Goal: Check status: Check status

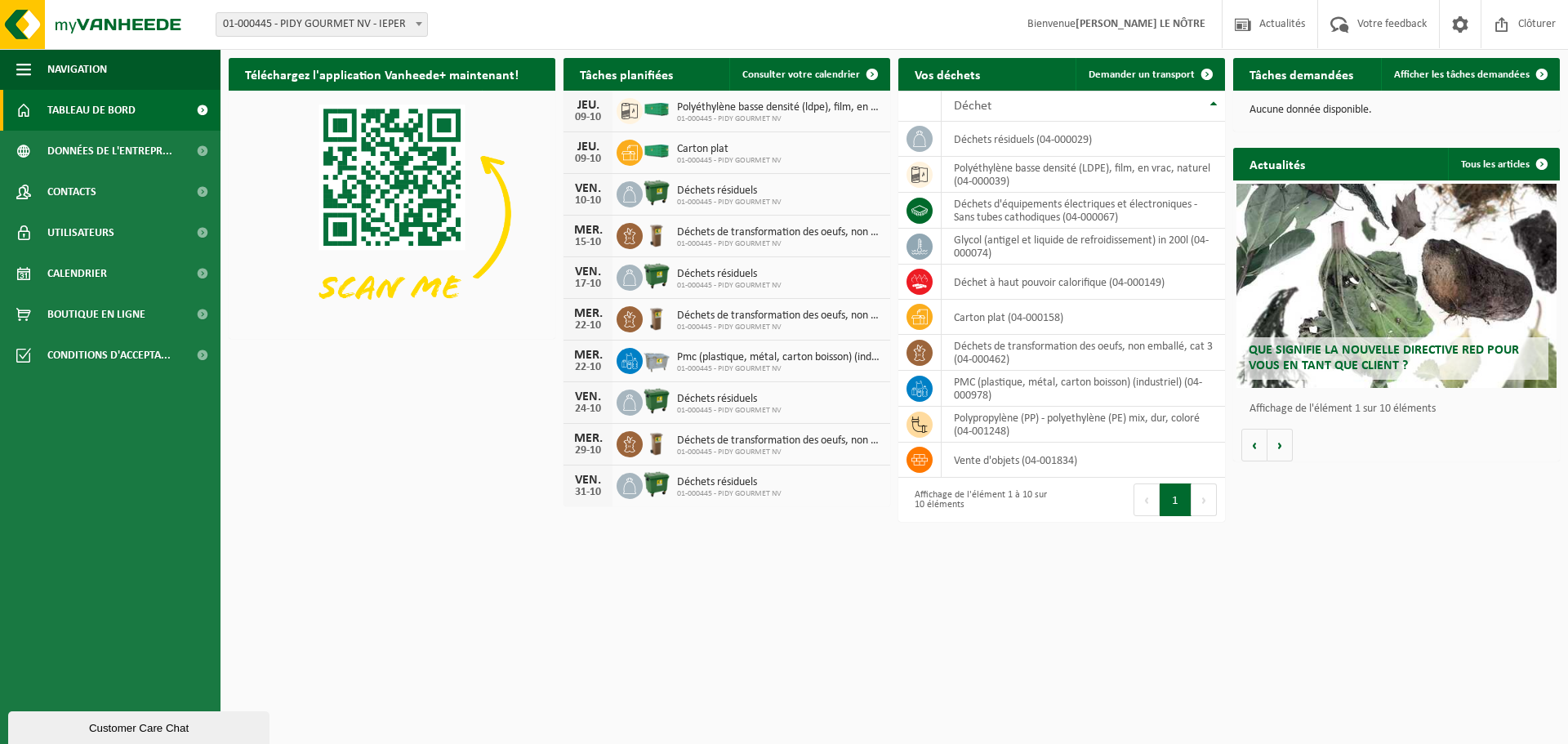
drag, startPoint x: 130, startPoint y: 278, endPoint x: 399, endPoint y: 272, distance: 269.1
click at [130, 277] on link "Calendrier" at bounding box center [110, 273] width 221 height 41
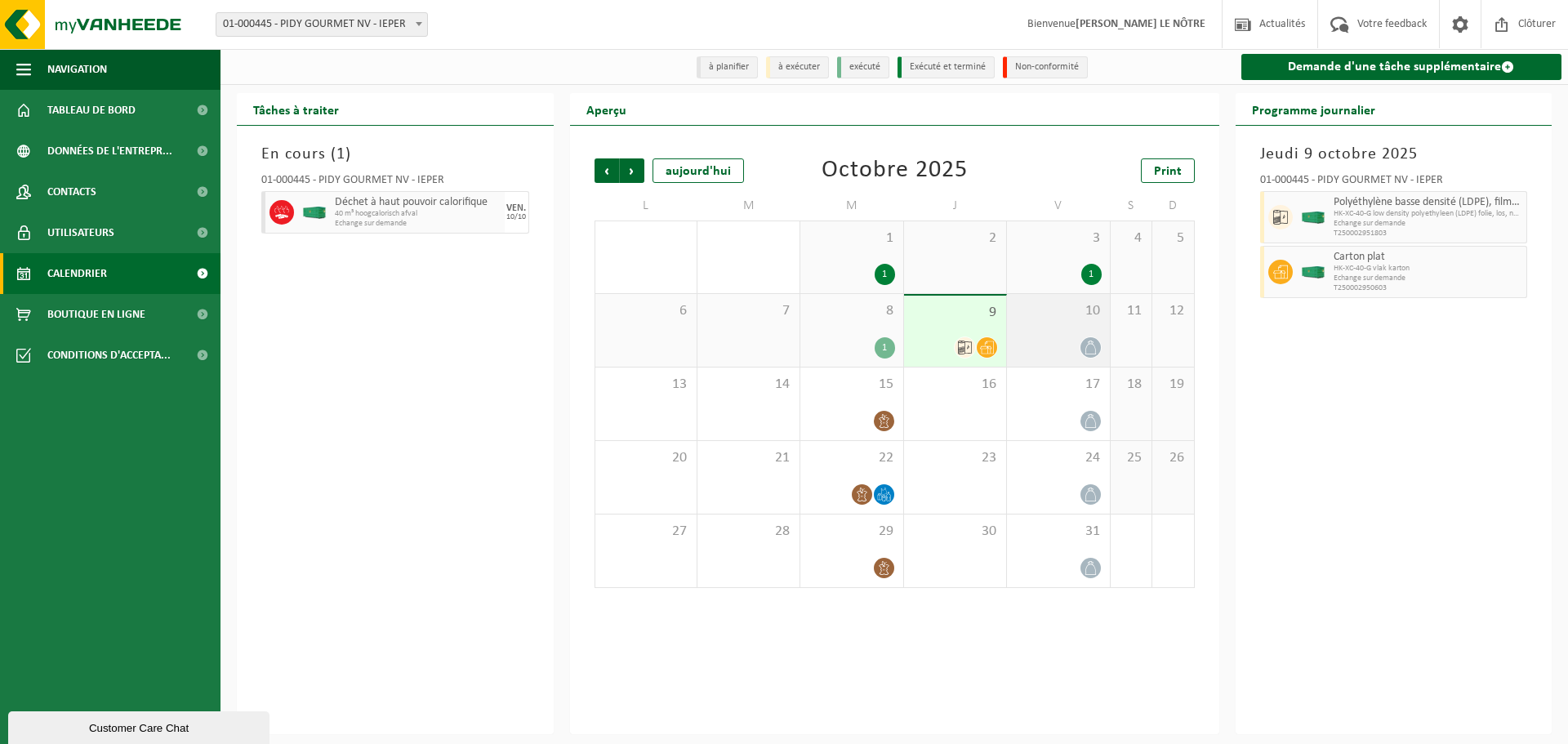
click at [1044, 344] on div at bounding box center [1058, 347] width 86 height 22
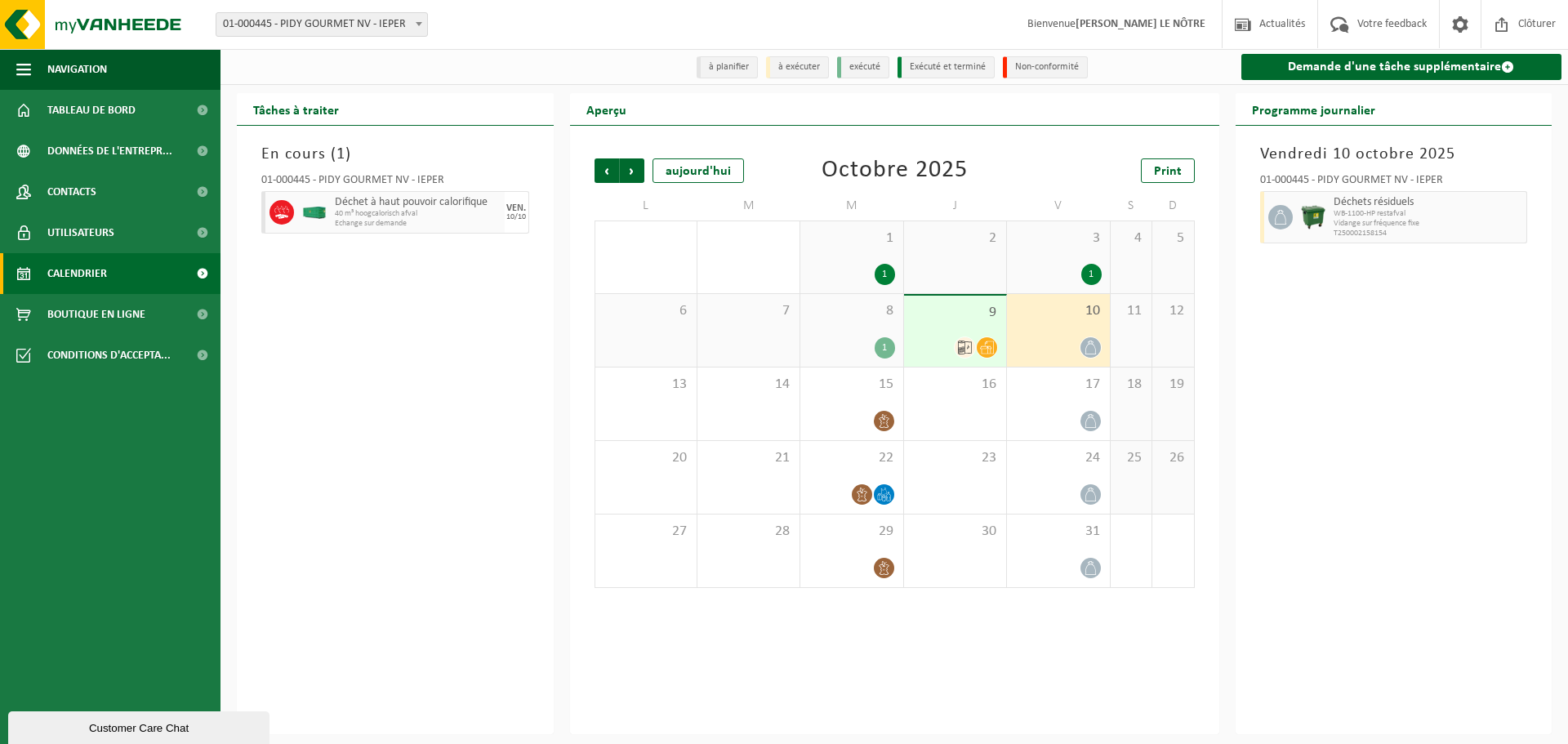
click at [963, 350] on icon at bounding box center [964, 347] width 14 height 14
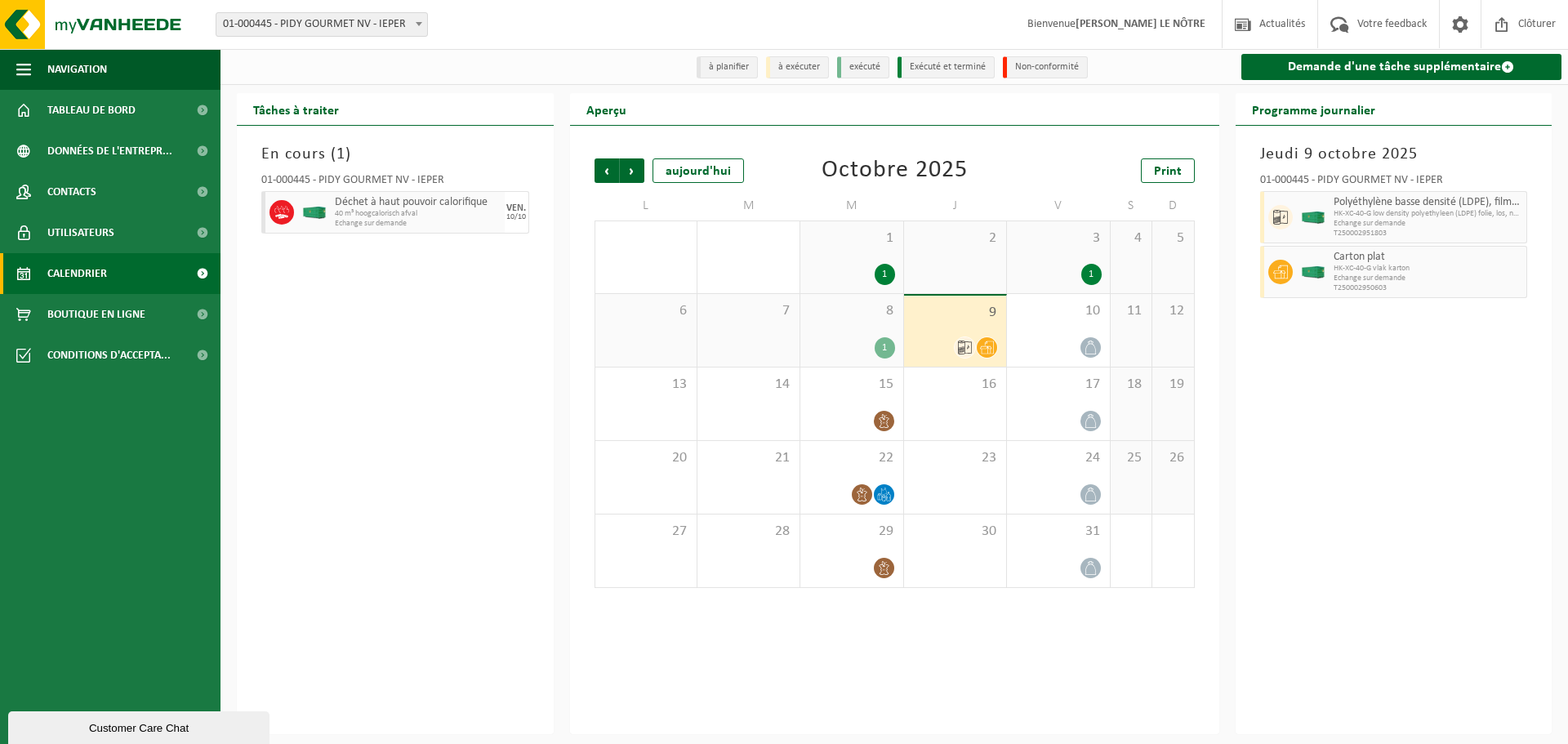
click at [855, 345] on div "1" at bounding box center [851, 348] width 86 height 22
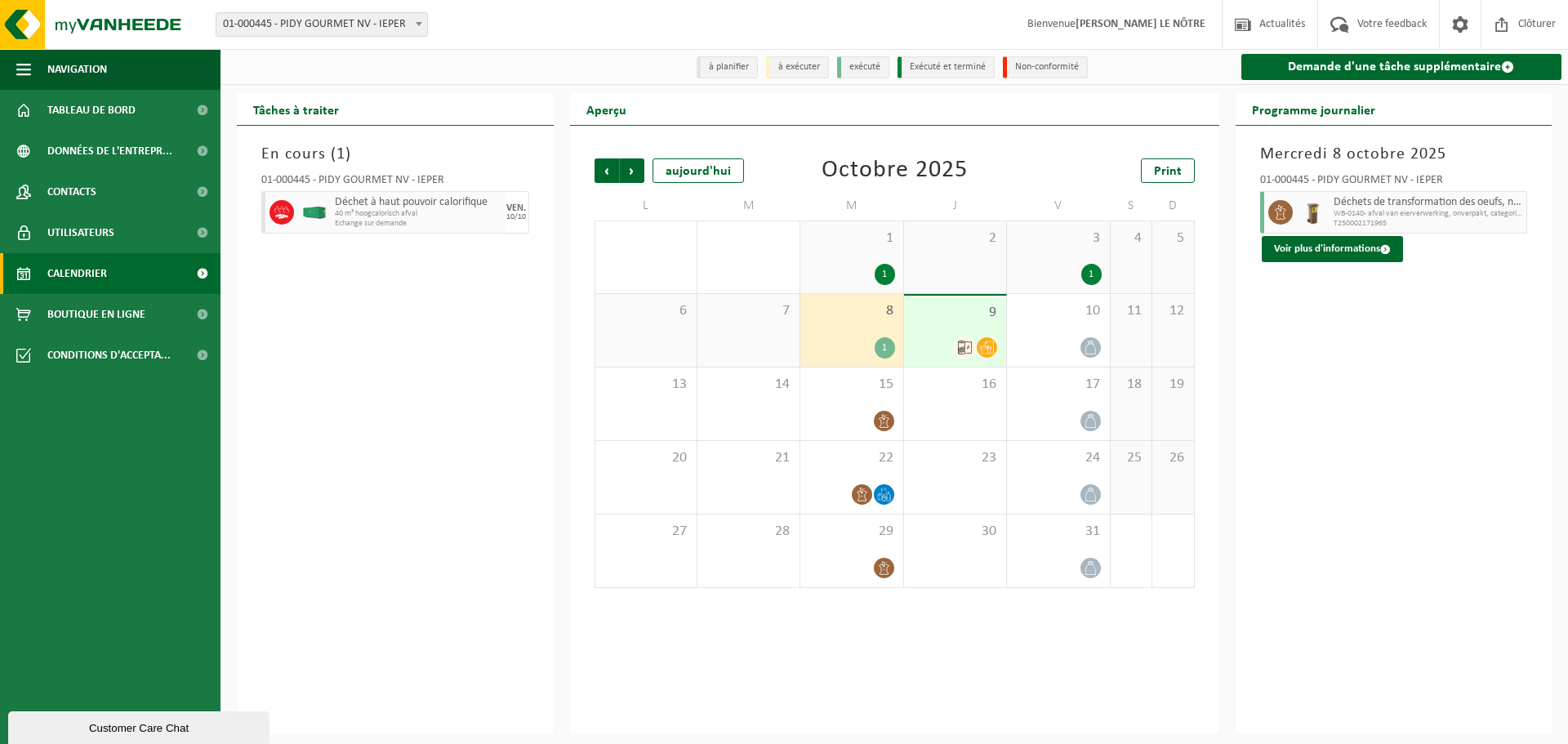
click at [974, 336] on div "9" at bounding box center [955, 330] width 102 height 71
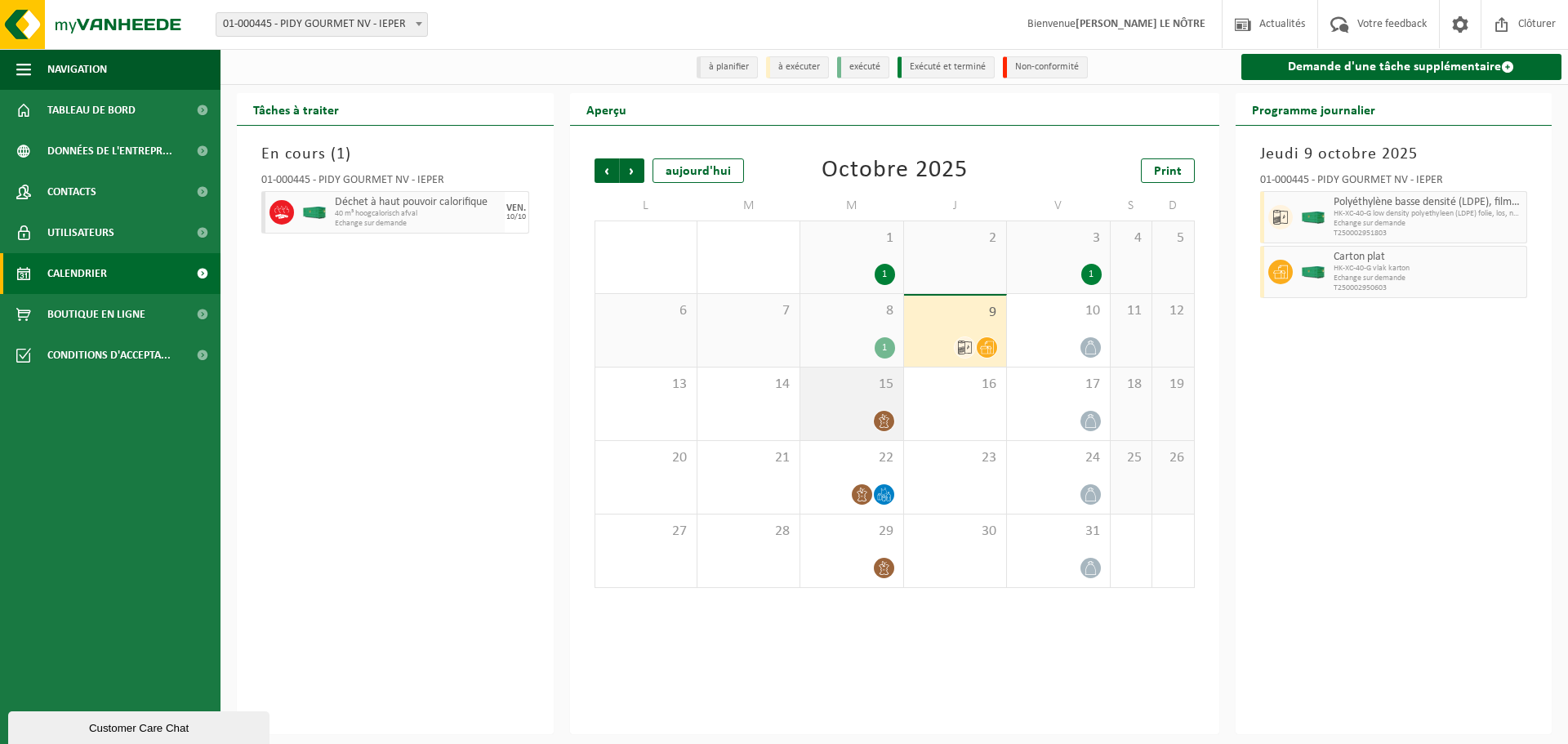
click at [869, 410] on div at bounding box center [851, 420] width 86 height 22
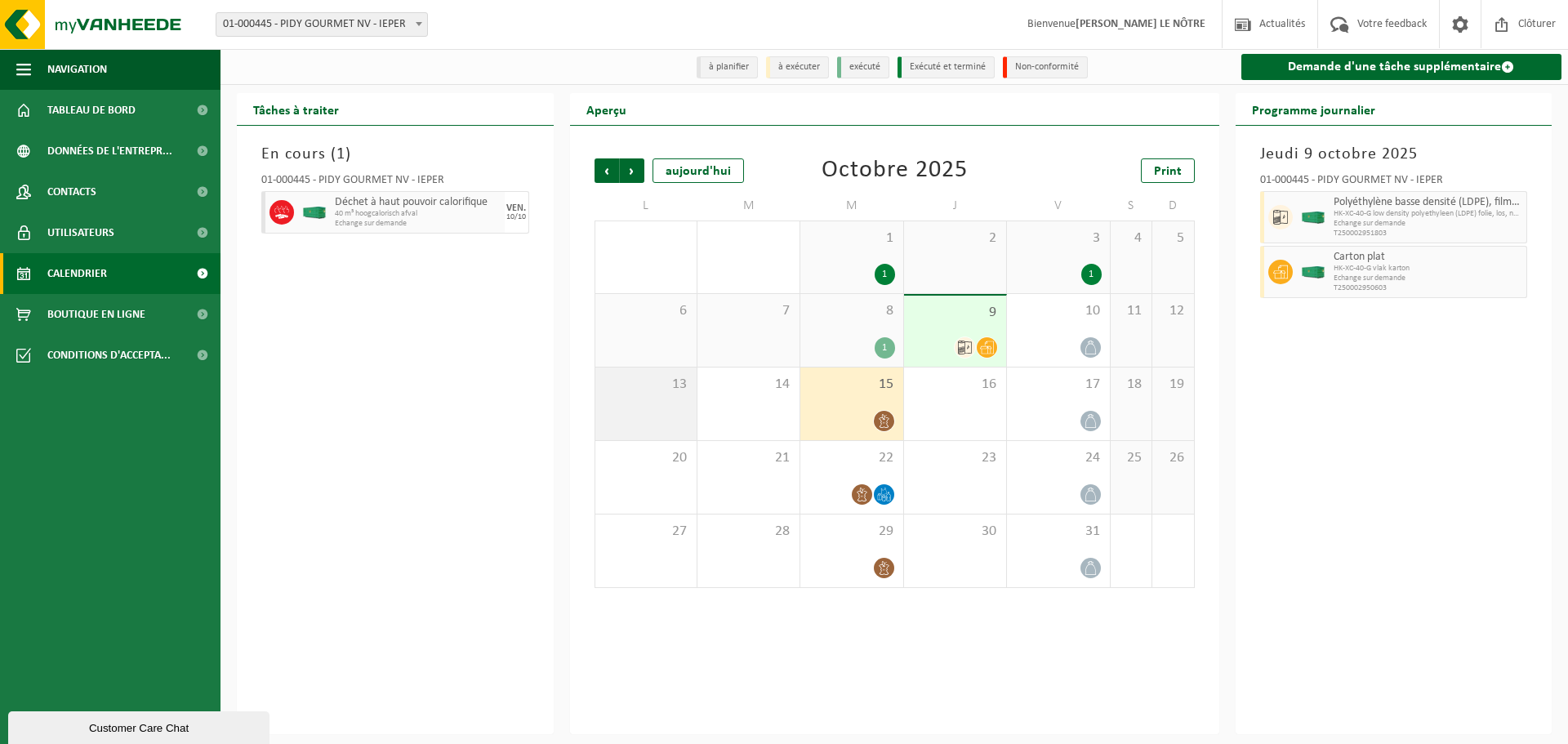
click at [623, 426] on div "13" at bounding box center [646, 403] width 102 height 72
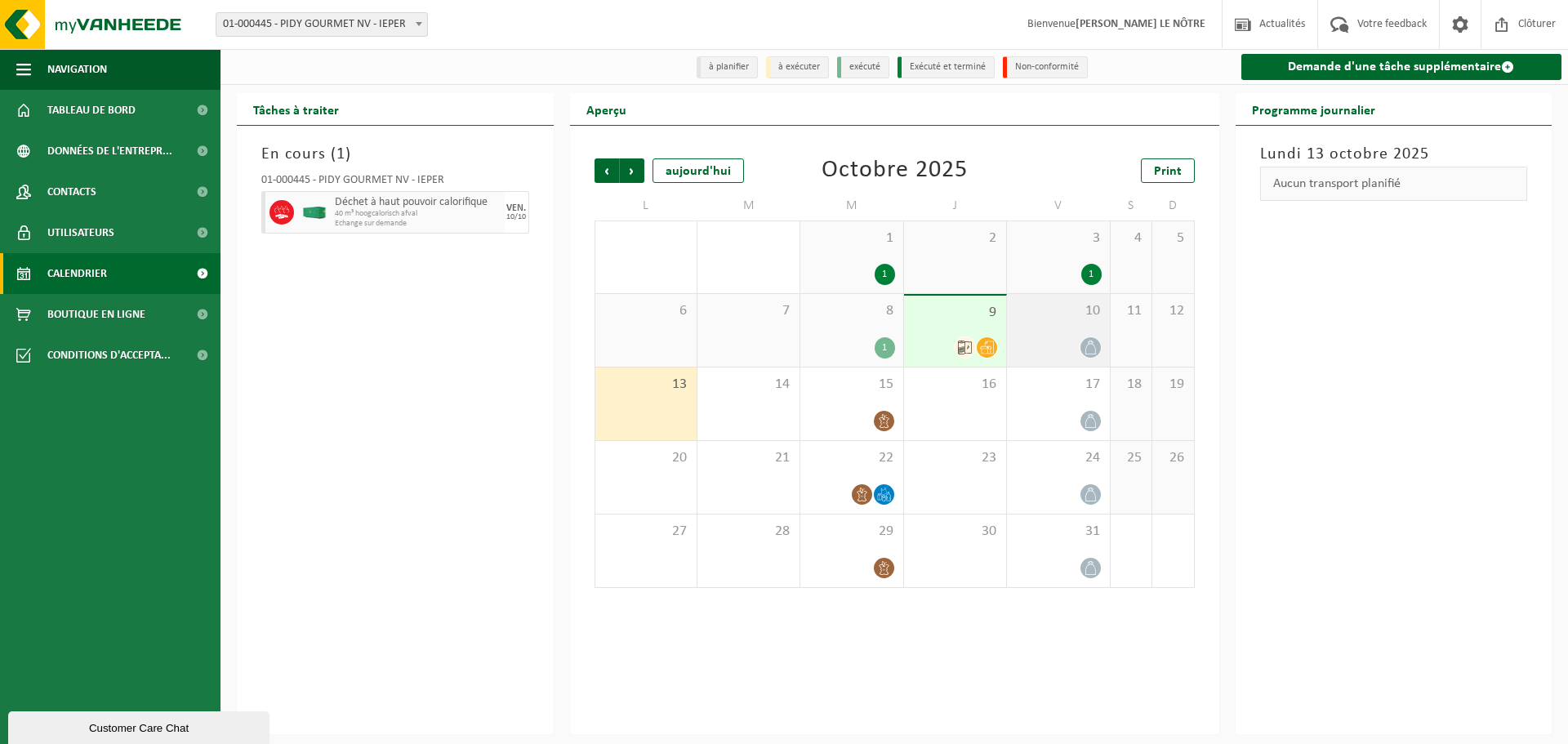
click at [1063, 339] on div at bounding box center [1058, 347] width 86 height 22
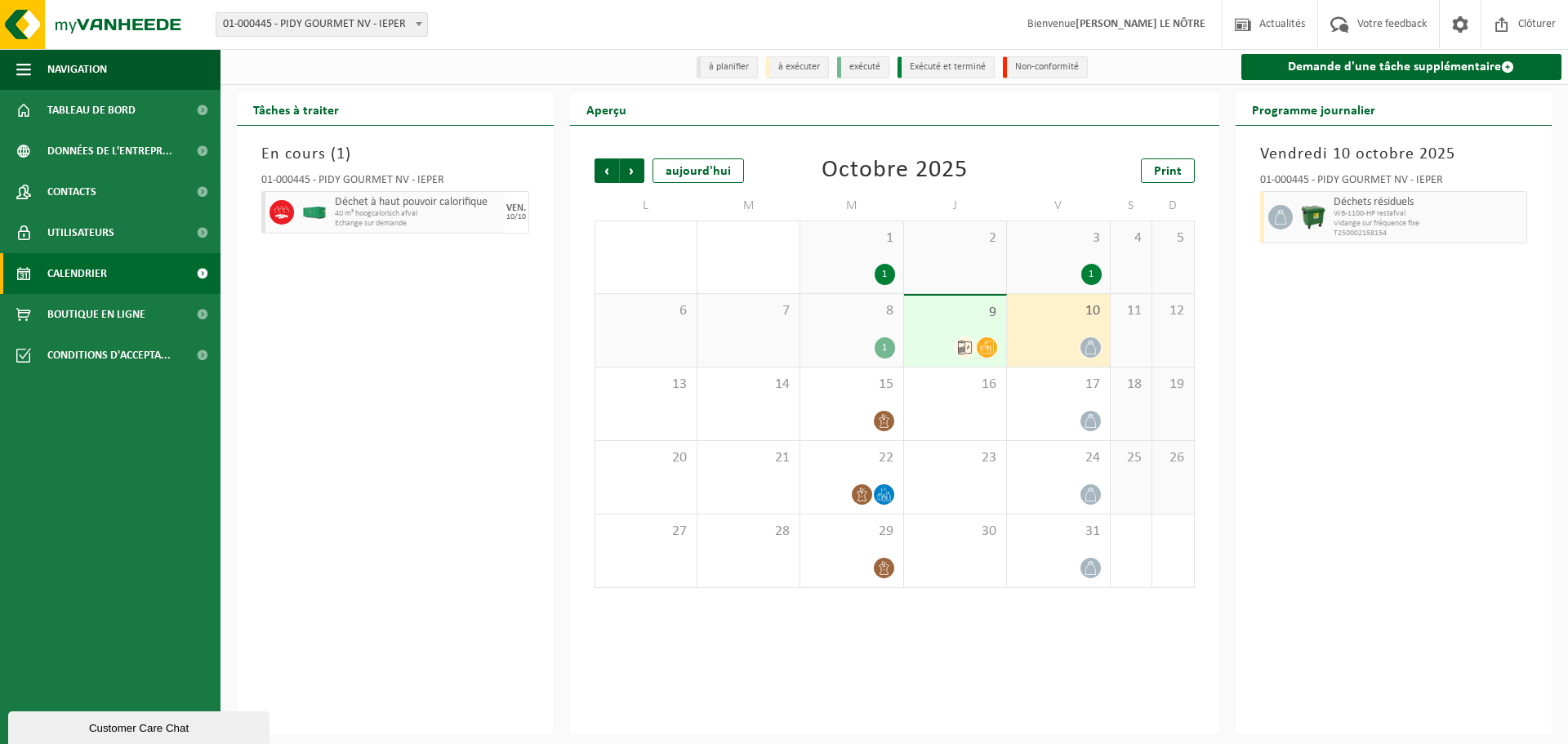
click at [982, 345] on icon at bounding box center [987, 347] width 14 height 14
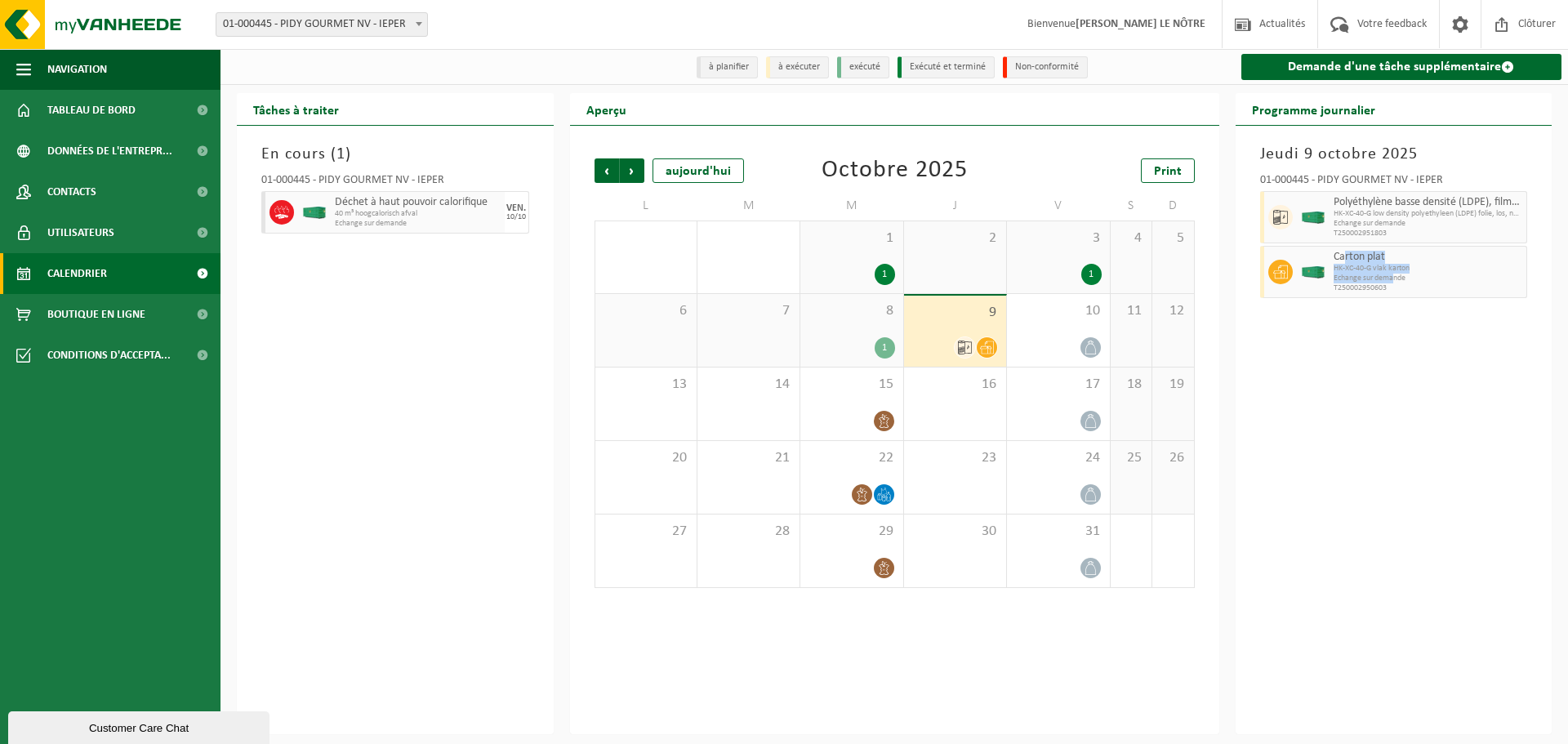
drag, startPoint x: 1394, startPoint y: 283, endPoint x: 1346, endPoint y: 260, distance: 53.2
click at [1346, 260] on div "Carton plat HK-XC-40-G vlak karton Echange sur demande T250002950603" at bounding box center [1429, 271] width 198 height 52
click at [1346, 260] on span "Carton plat" at bounding box center [1429, 257] width 190 height 13
click at [1056, 345] on div at bounding box center [1058, 347] width 86 height 22
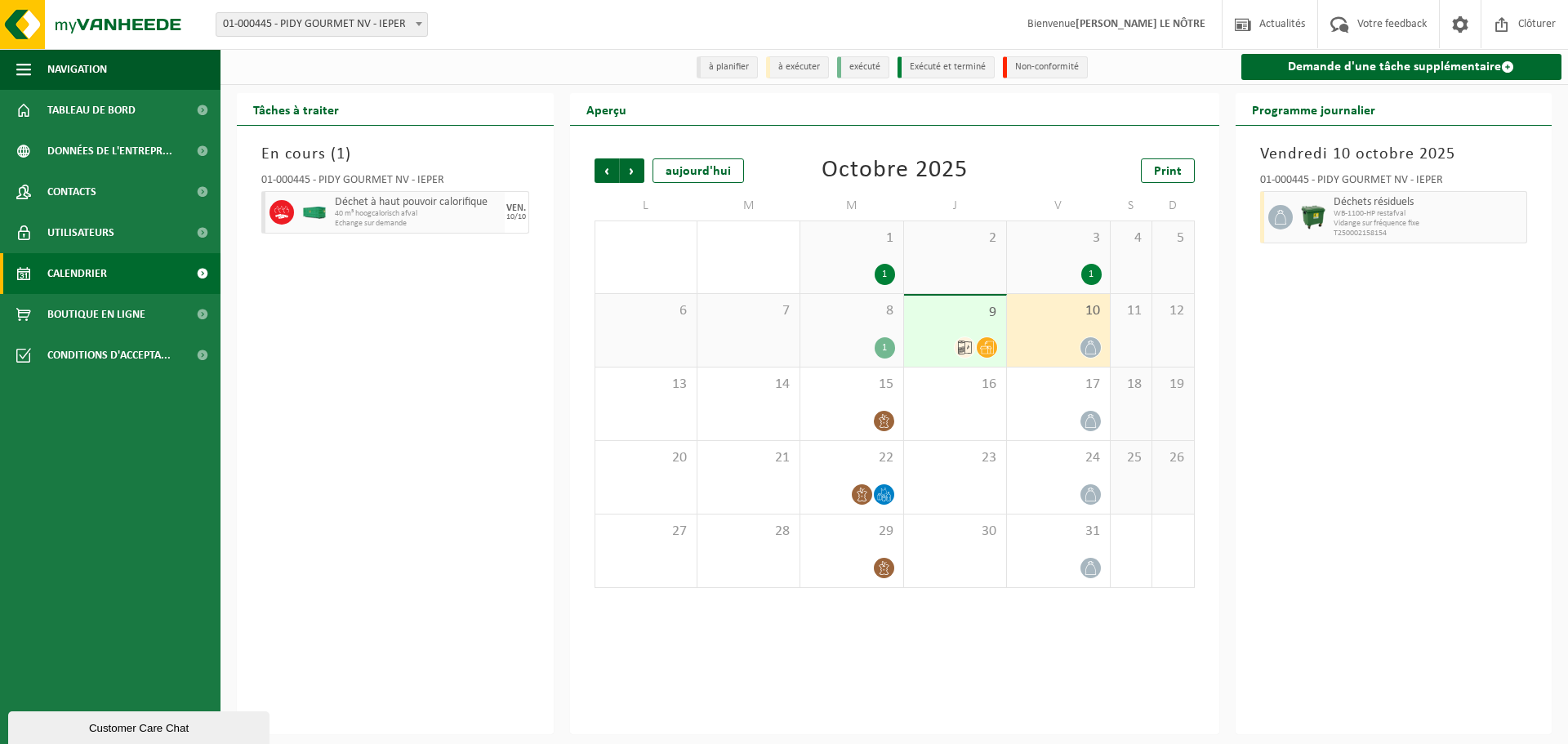
click at [978, 340] on div at bounding box center [987, 347] width 22 height 22
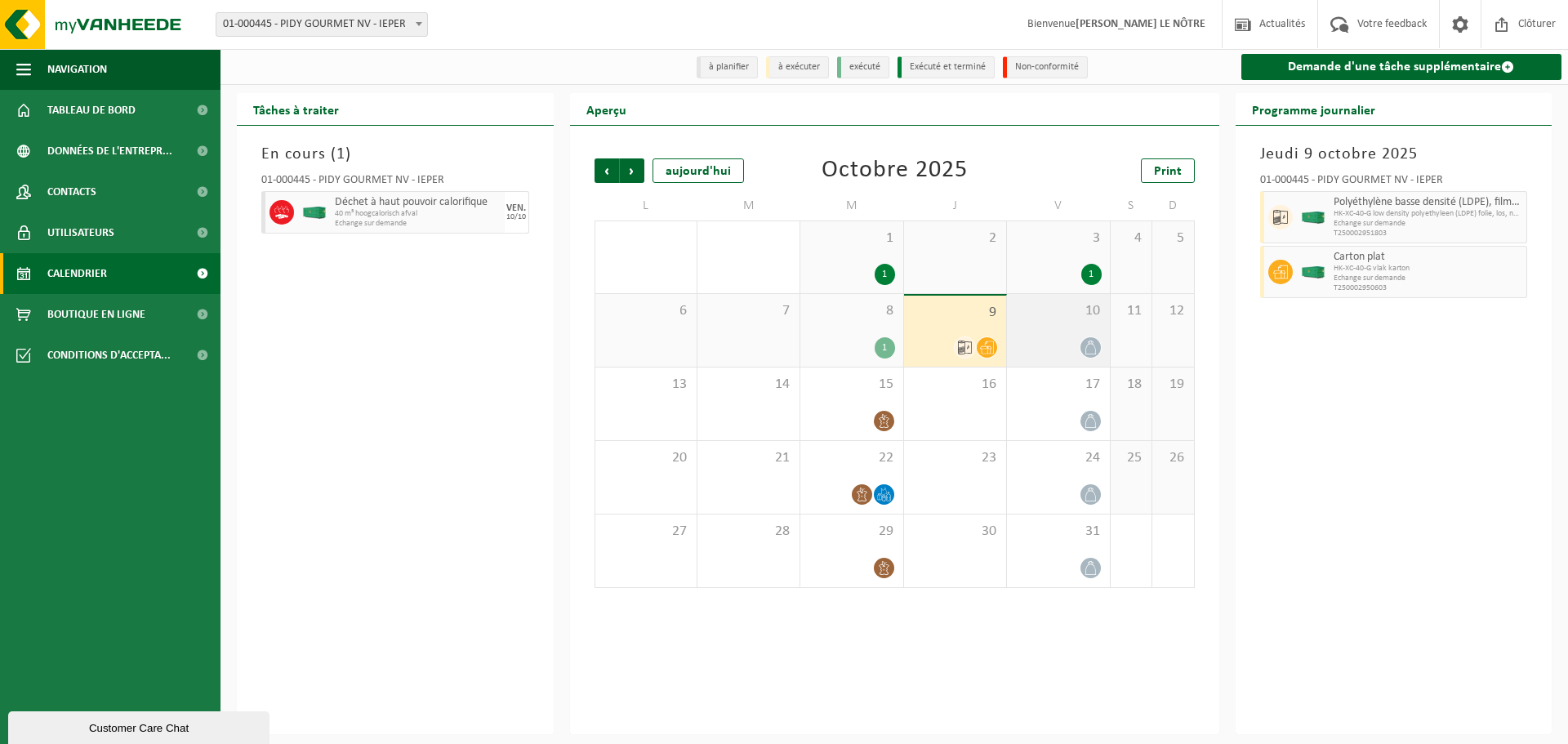
click at [1039, 335] on div "10" at bounding box center [1058, 330] width 102 height 72
